Goal: Information Seeking & Learning: Learn about a topic

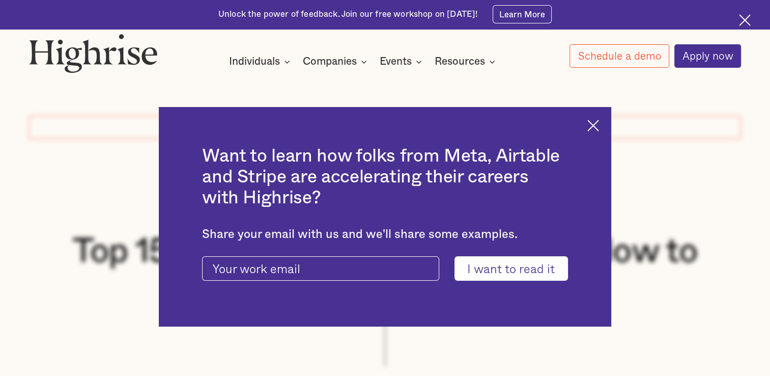
click at [739, 21] on img at bounding box center [745, 20] width 12 height 12
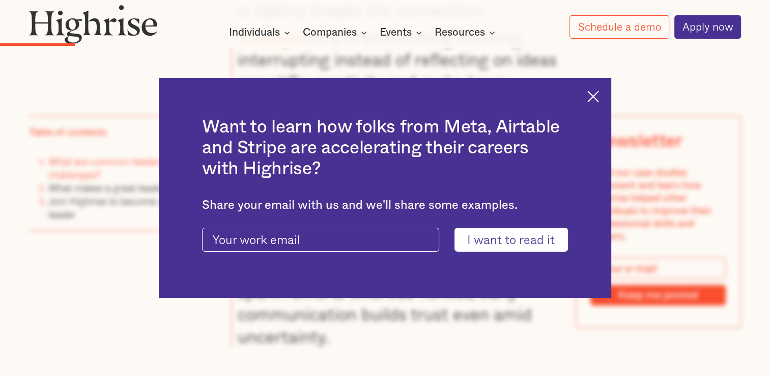
scroll to position [2297, 0]
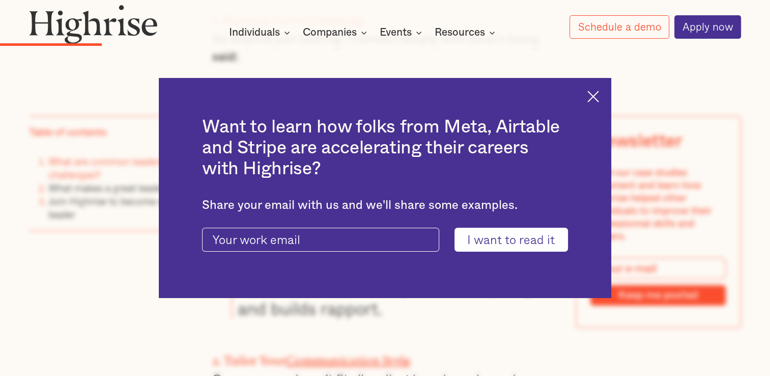
click at [598, 92] on img at bounding box center [593, 97] width 12 height 12
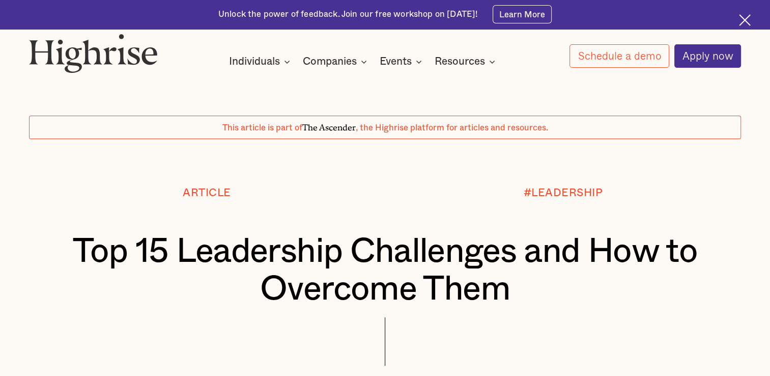
click at [150, 247] on h1 "Top 15 Leadership Challenges and How to Overcome Them" at bounding box center [385, 270] width 653 height 75
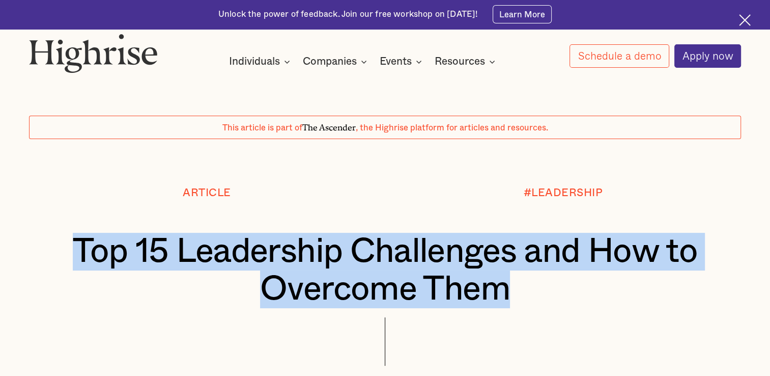
click at [150, 247] on h1 "Top 15 Leadership Challenges and How to Overcome Them" at bounding box center [385, 270] width 653 height 75
drag, startPoint x: 150, startPoint y: 247, endPoint x: 155, endPoint y: 242, distance: 6.8
click at [155, 242] on h1 "Top 15 Leadership Challenges and How to Overcome Them" at bounding box center [385, 270] width 653 height 75
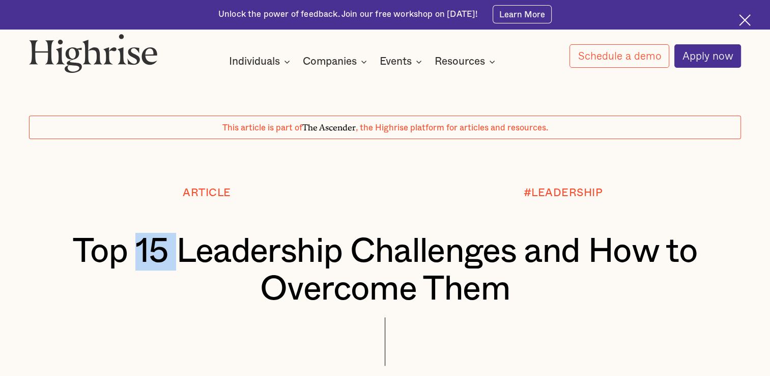
click at [155, 242] on h1 "Top 15 Leadership Challenges and How to Overcome Them" at bounding box center [385, 270] width 653 height 75
drag, startPoint x: 155, startPoint y: 242, endPoint x: 149, endPoint y: 257, distance: 16.0
click at [149, 257] on h1 "Top 15 Leadership Challenges and How to Overcome Them" at bounding box center [385, 270] width 653 height 75
click at [742, 13] on div "Unlock the power of feedback. Join our free workshop on October 15th! Learn More" at bounding box center [385, 14] width 770 height 29
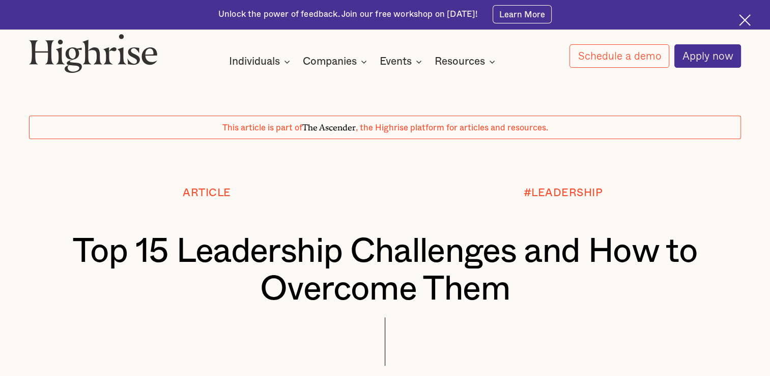
click at [742, 13] on div "Unlock the power of feedback. Join our free workshop on October 15th! Learn More" at bounding box center [385, 14] width 770 height 29
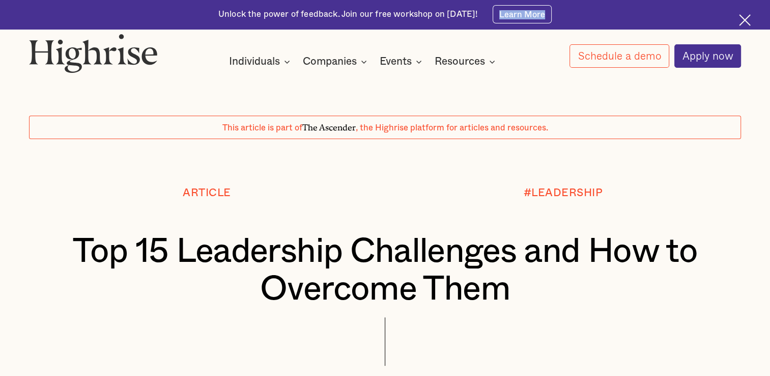
drag, startPoint x: 742, startPoint y: 13, endPoint x: 742, endPoint y: 18, distance: 5.1
click at [742, 18] on img at bounding box center [745, 20] width 12 height 12
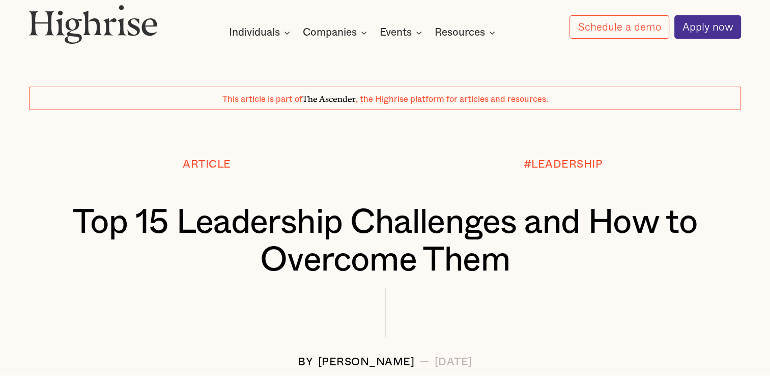
click at [742, 18] on div "How It Works Individuals Programs 1 Highrise Leader A 6-month program to grow l…" at bounding box center [385, 22] width 770 height 34
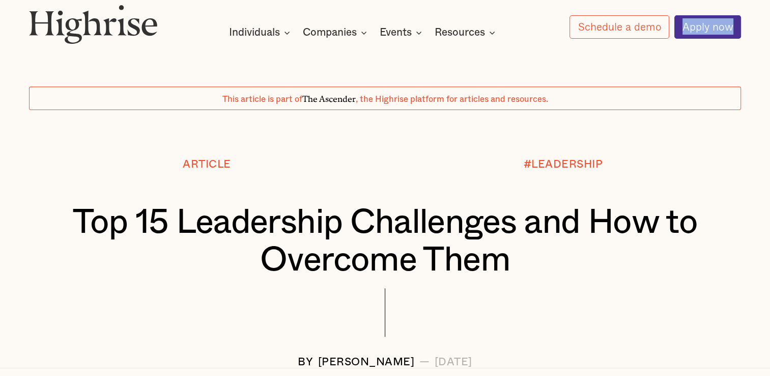
click at [742, 18] on div "How It Works Individuals Programs 1 Highrise Leader A 6-month program to grow l…" at bounding box center [385, 22] width 770 height 34
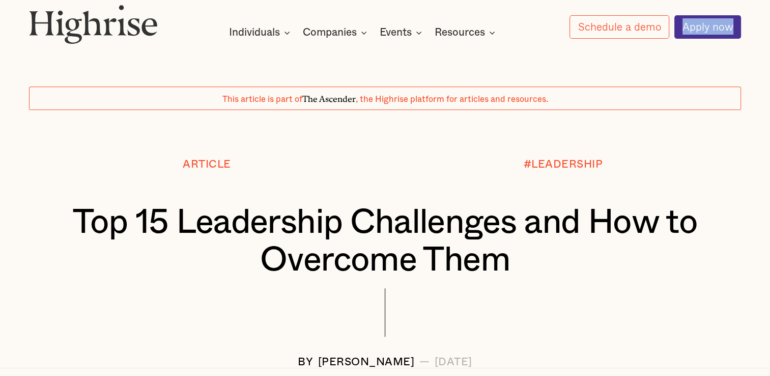
click at [742, 18] on div "How It Works Individuals Programs 1 Highrise Leader A 6-month program to grow l…" at bounding box center [385, 22] width 770 height 34
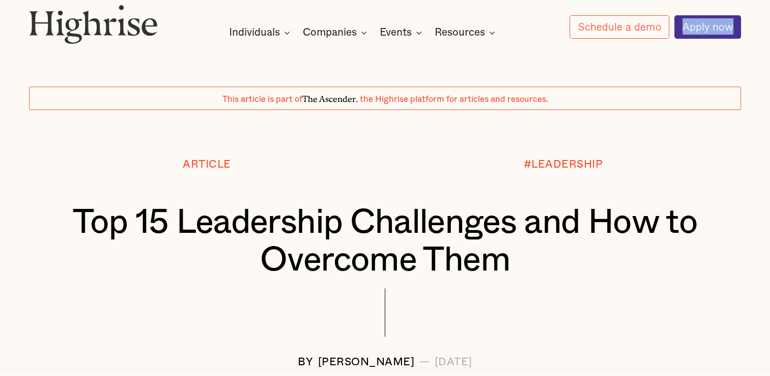
click at [742, 18] on div "How It Works Individuals Programs 1 Highrise Leader A 6-month program to grow l…" at bounding box center [385, 22] width 770 height 34
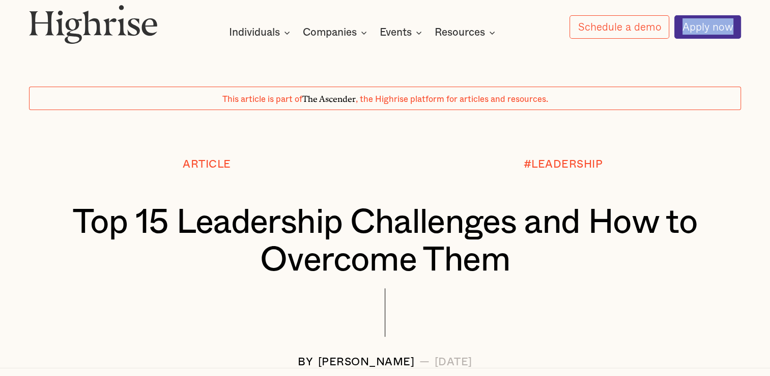
click at [742, 18] on div "How It Works Individuals Programs 1 Highrise Leader A 6-month program to grow l…" at bounding box center [385, 22] width 770 height 34
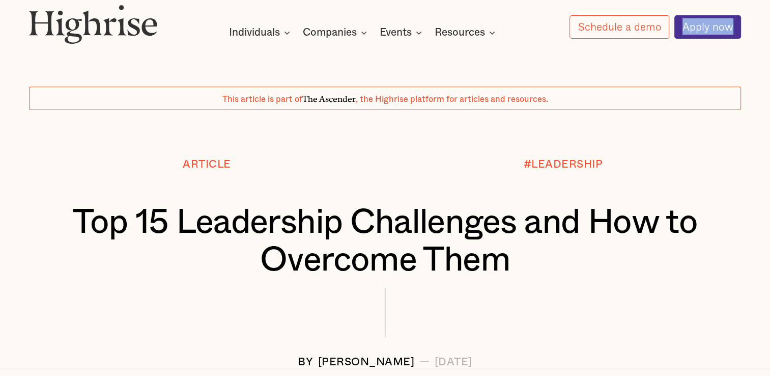
click at [742, 18] on div "How It Works Individuals Programs 1 Highrise Leader A 6-month program to grow l…" at bounding box center [385, 22] width 770 height 34
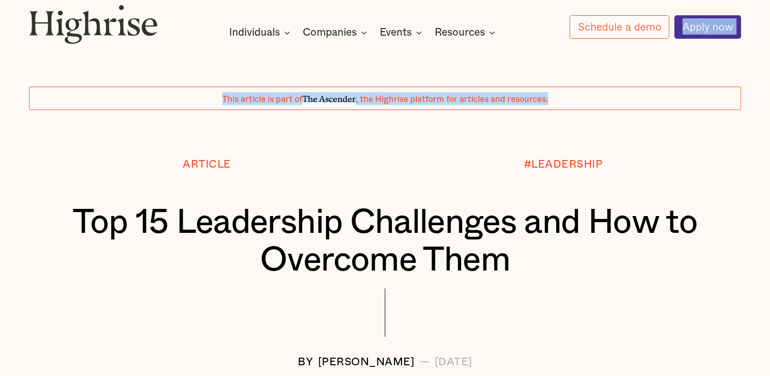
drag, startPoint x: 742, startPoint y: 18, endPoint x: 763, endPoint y: -38, distance: 59.5
click at [763, 0] on html "Unlock the power of feedback. Join our free workshop on October 15th! Learn Mor…" at bounding box center [385, 188] width 770 height 376
